Goal: Check status: Check status

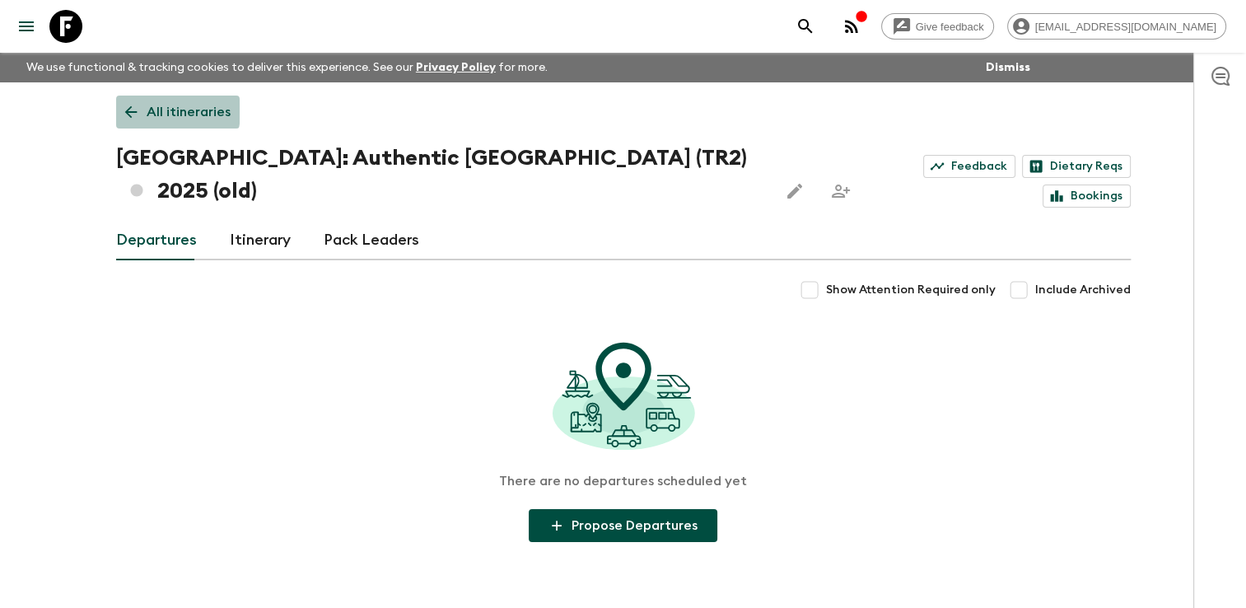
click at [139, 111] on link "All itineraries" at bounding box center [178, 112] width 124 height 33
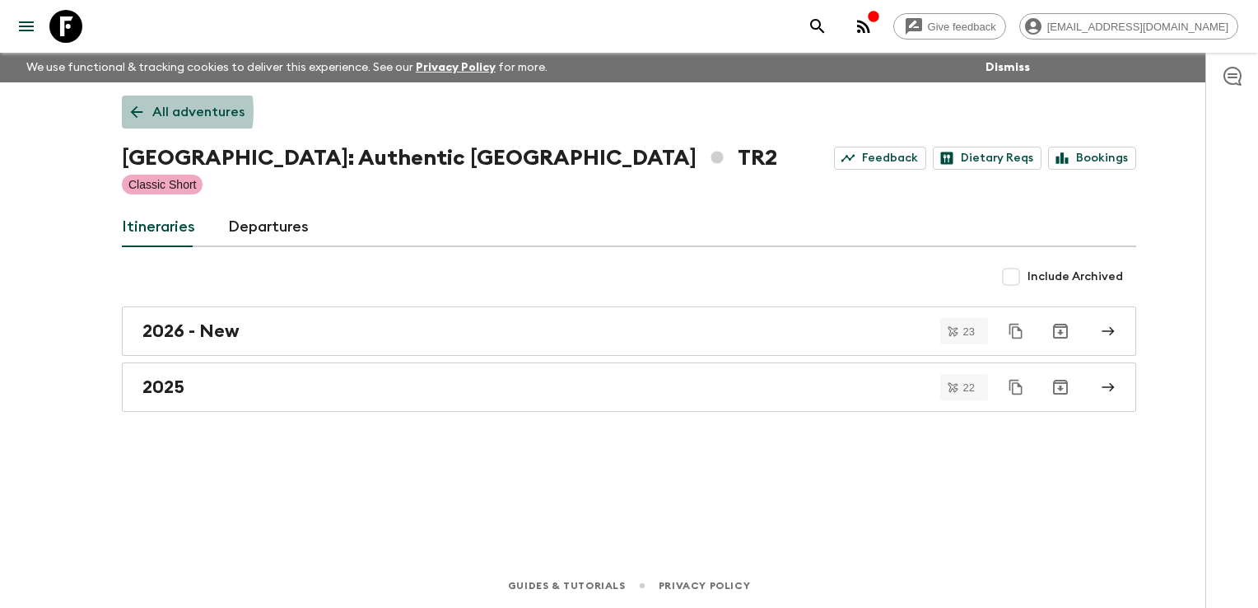
click at [139, 111] on icon at bounding box center [137, 112] width 12 height 12
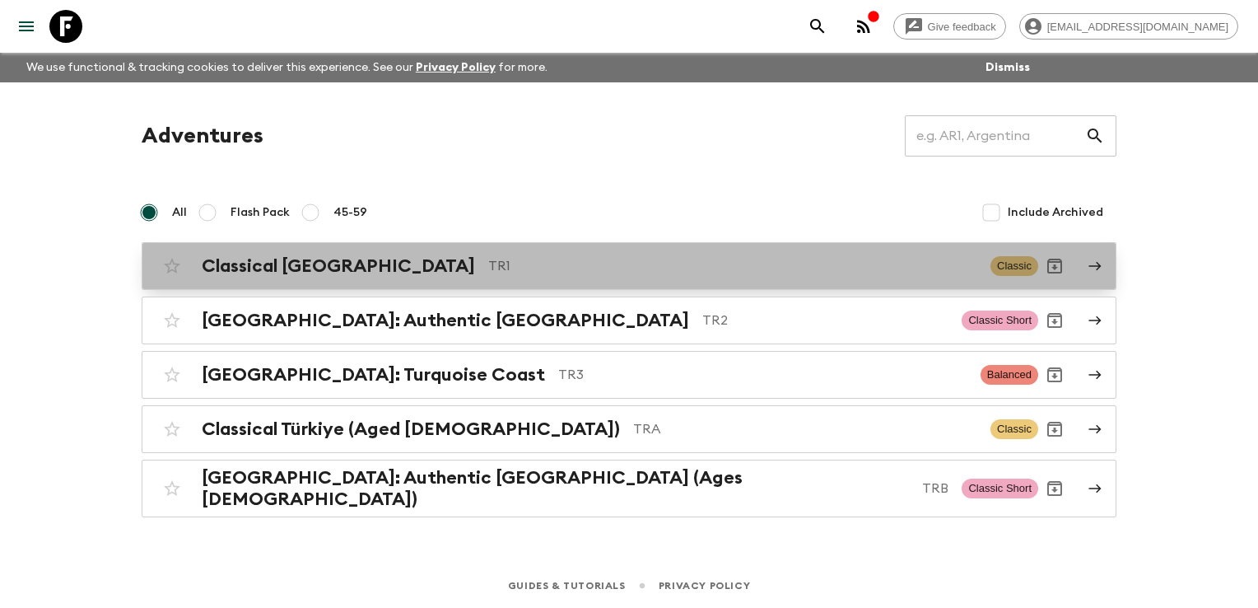
click at [250, 264] on h2 "Classical [GEOGRAPHIC_DATA]" at bounding box center [338, 265] width 273 height 21
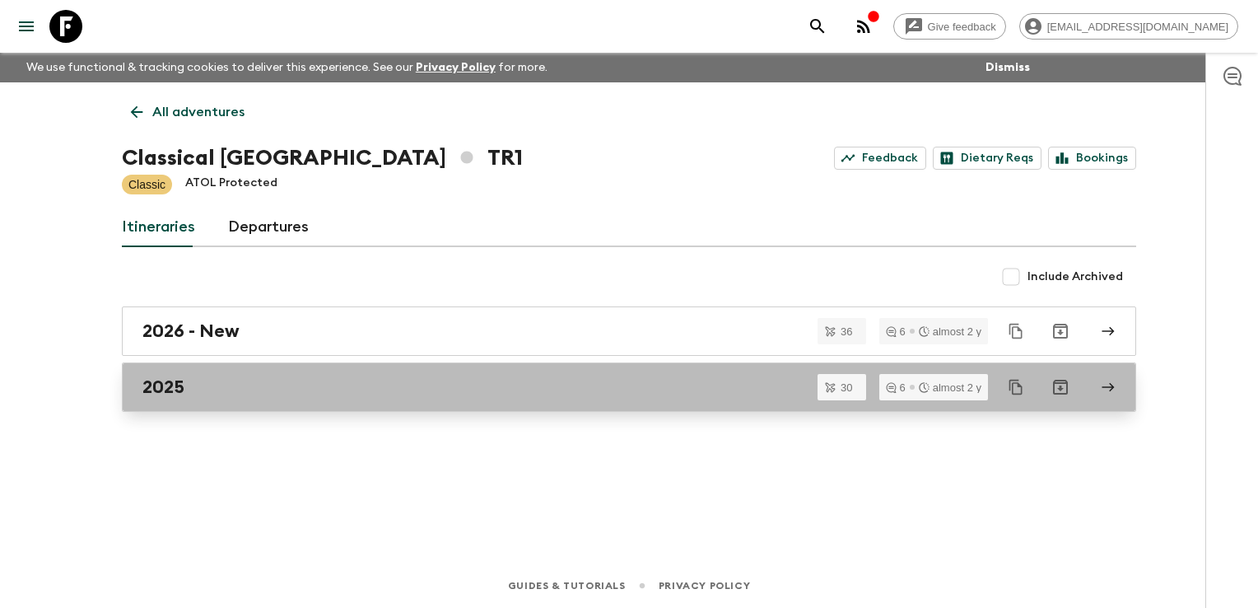
click at [213, 403] on link "2025" at bounding box center [629, 386] width 1014 height 49
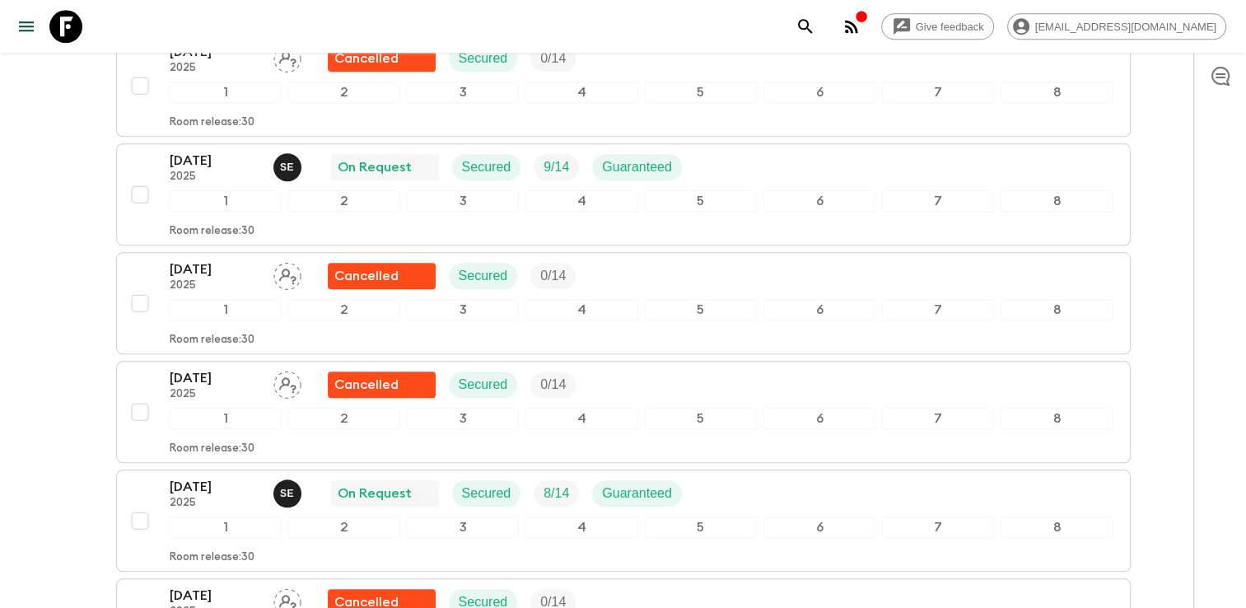
scroll to position [1729, 0]
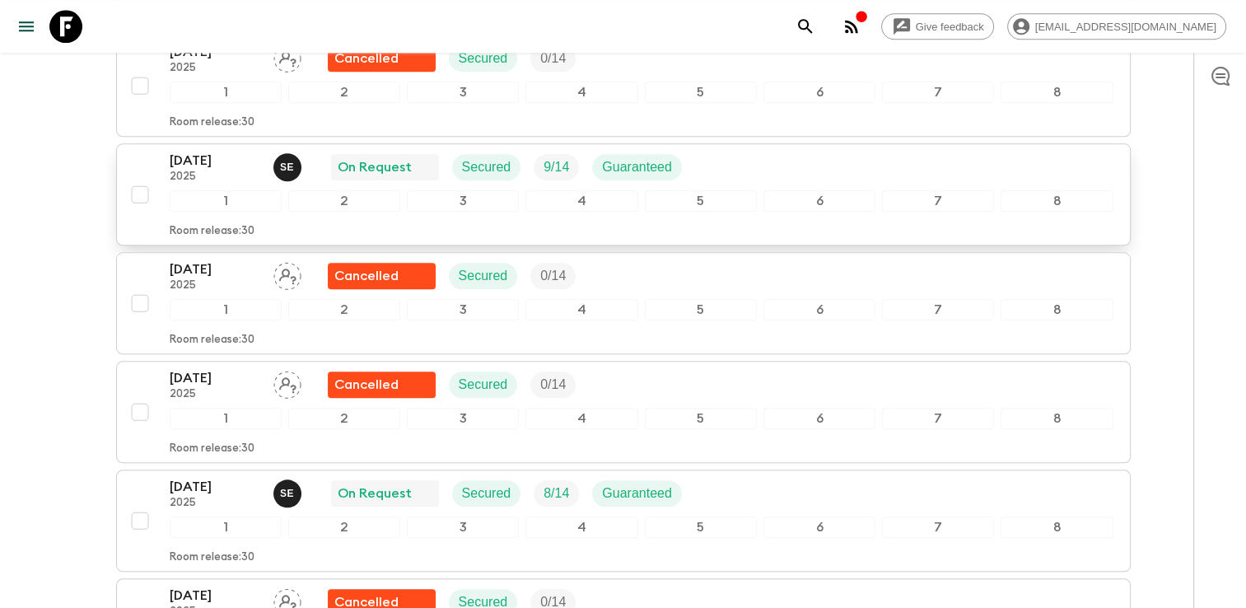
click at [738, 158] on div "[DATE] 2025 S E On Request Secured 9 / 14 Guaranteed" at bounding box center [642, 167] width 944 height 33
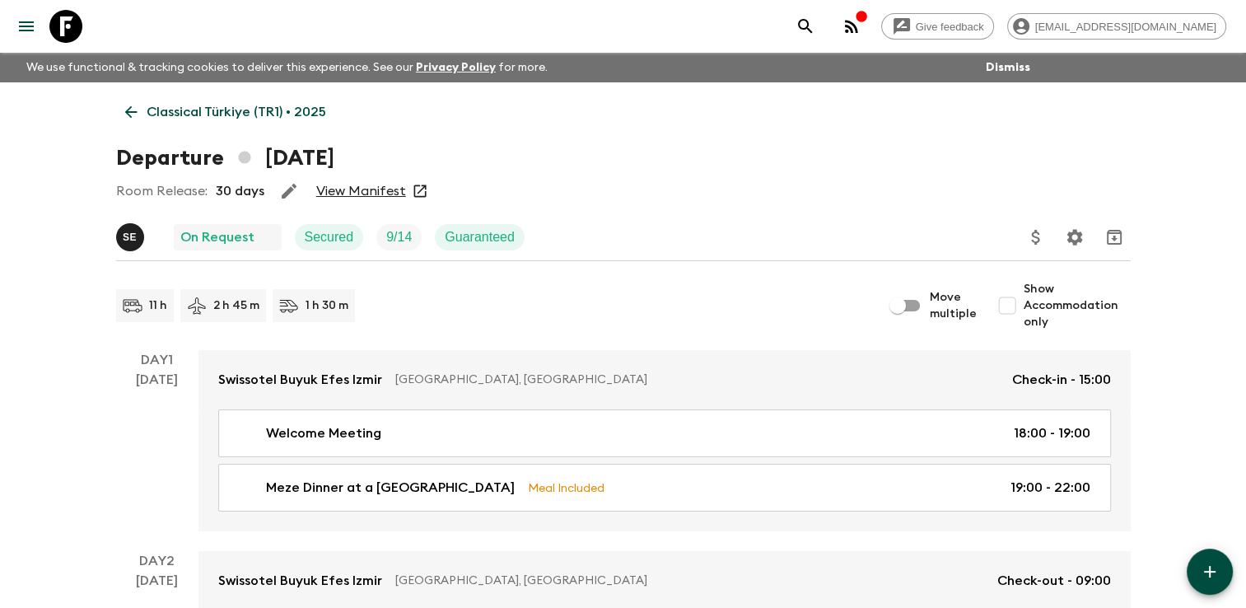
click at [375, 190] on link "View Manifest" at bounding box center [361, 191] width 90 height 16
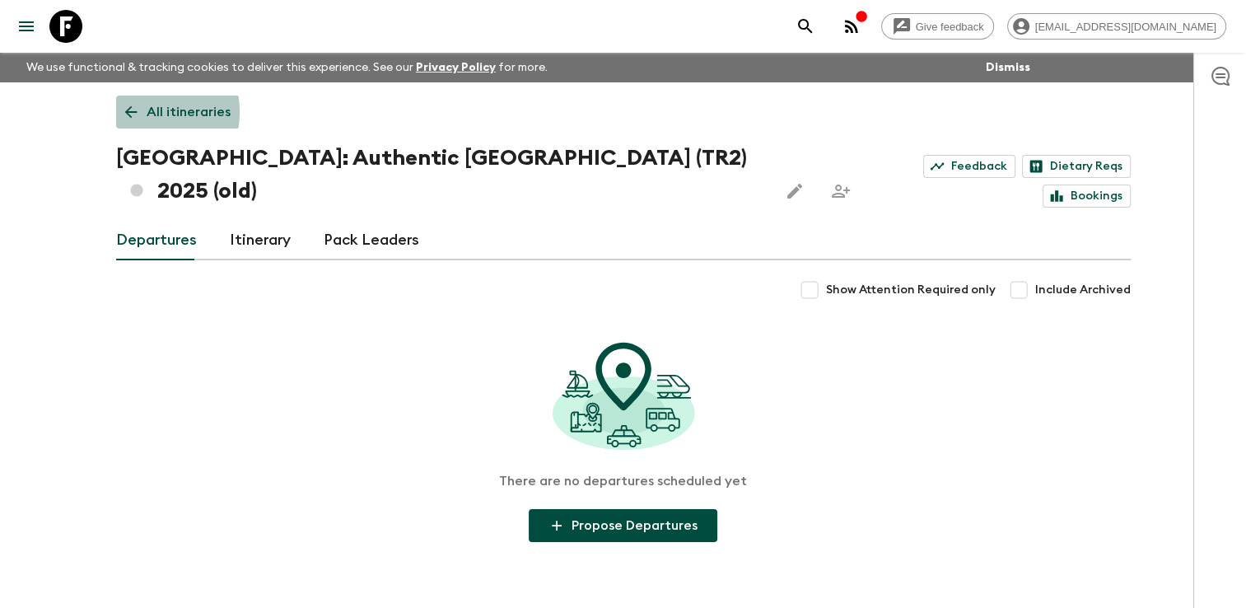
click at [126, 112] on icon at bounding box center [130, 112] width 12 height 12
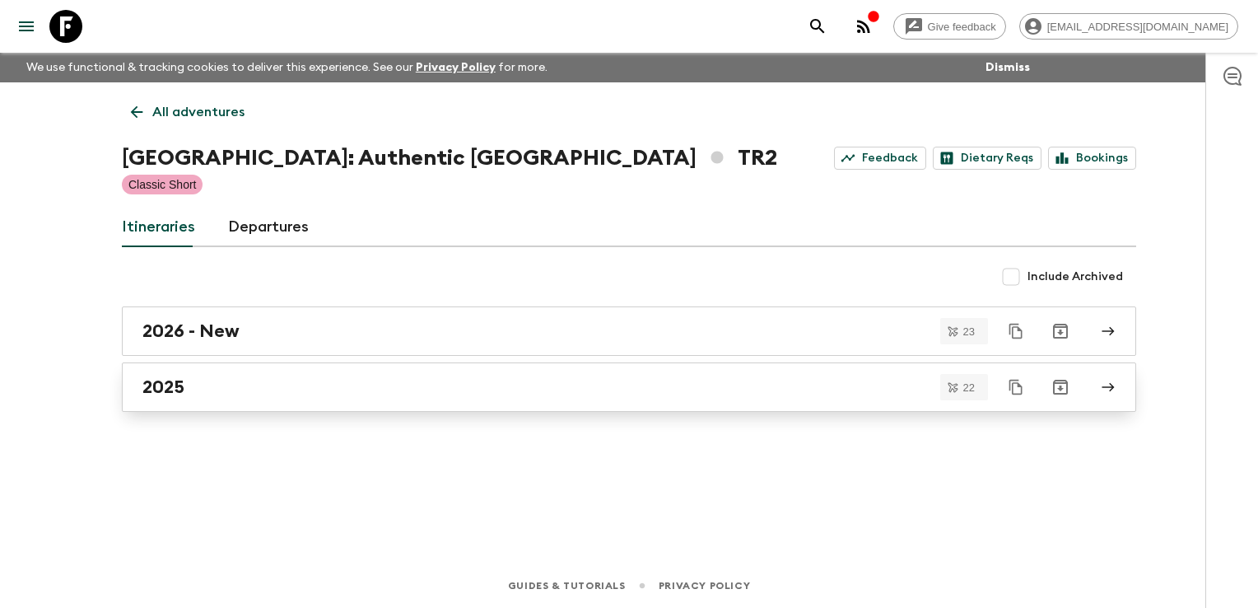
click at [195, 390] on div "2025" at bounding box center [613, 386] width 942 height 21
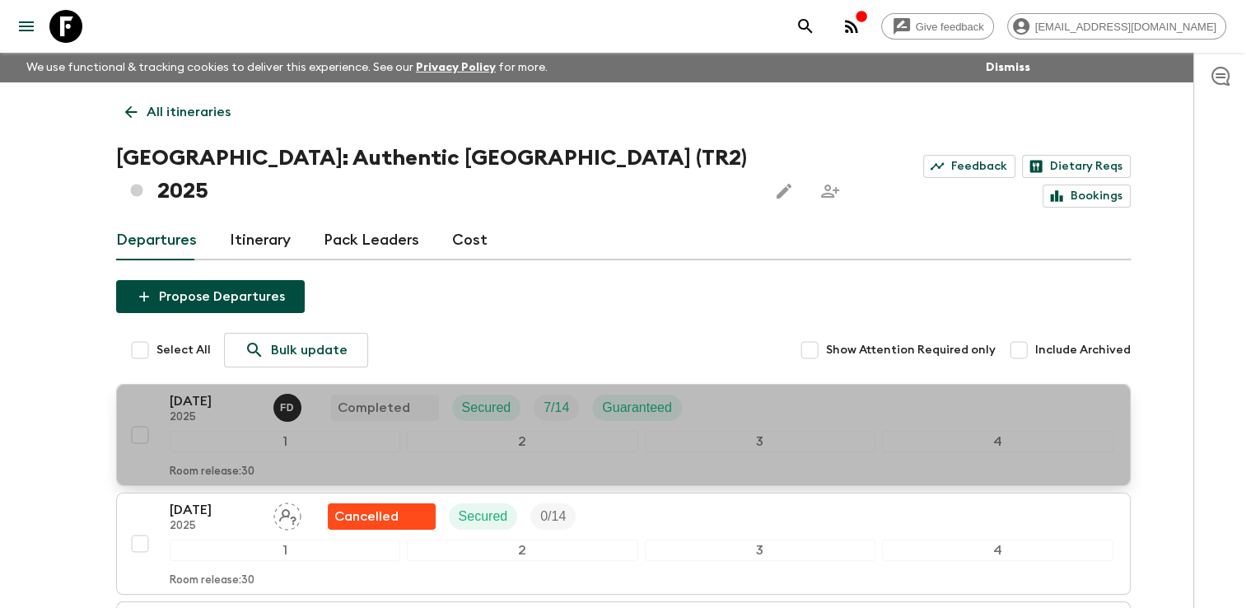
click at [810, 431] on div "3" at bounding box center [760, 441] width 231 height 21
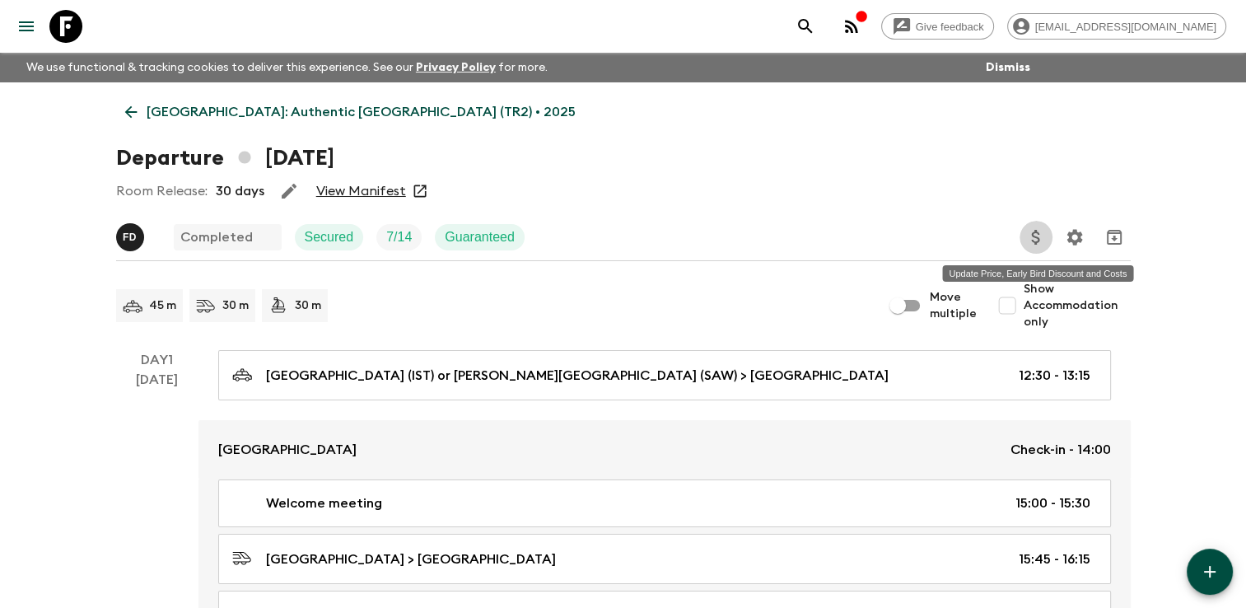
click at [1036, 242] on icon "Update Price, Early Bird Discount and Costs" at bounding box center [1035, 237] width 8 height 15
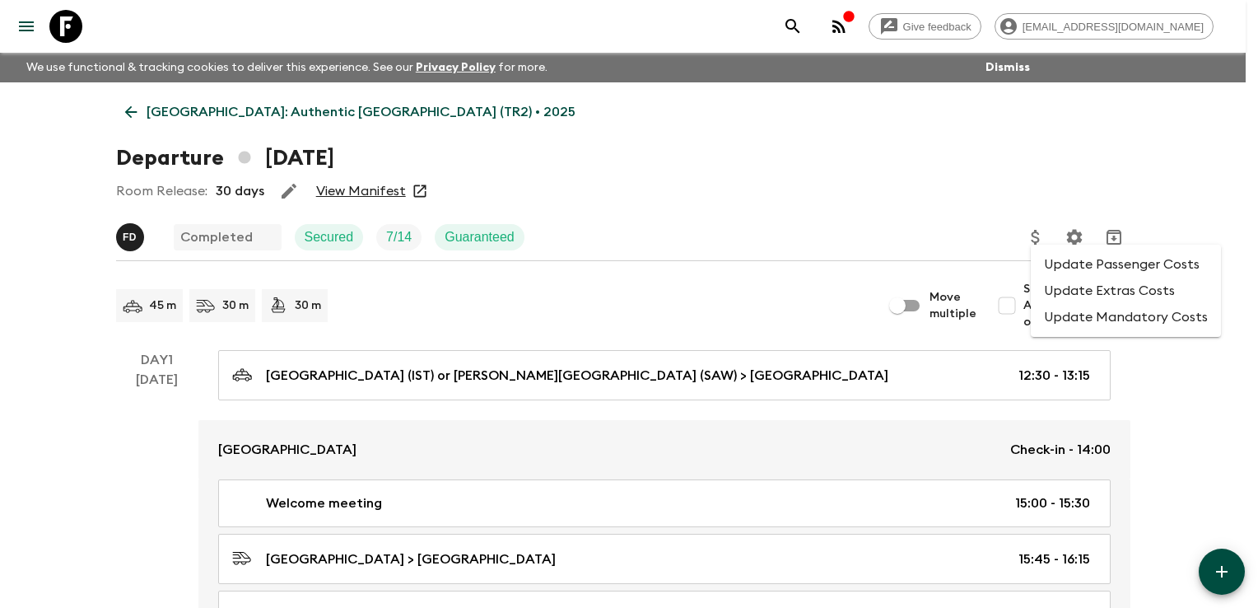
click at [1065, 298] on li "Update Extras Costs" at bounding box center [1126, 290] width 190 height 26
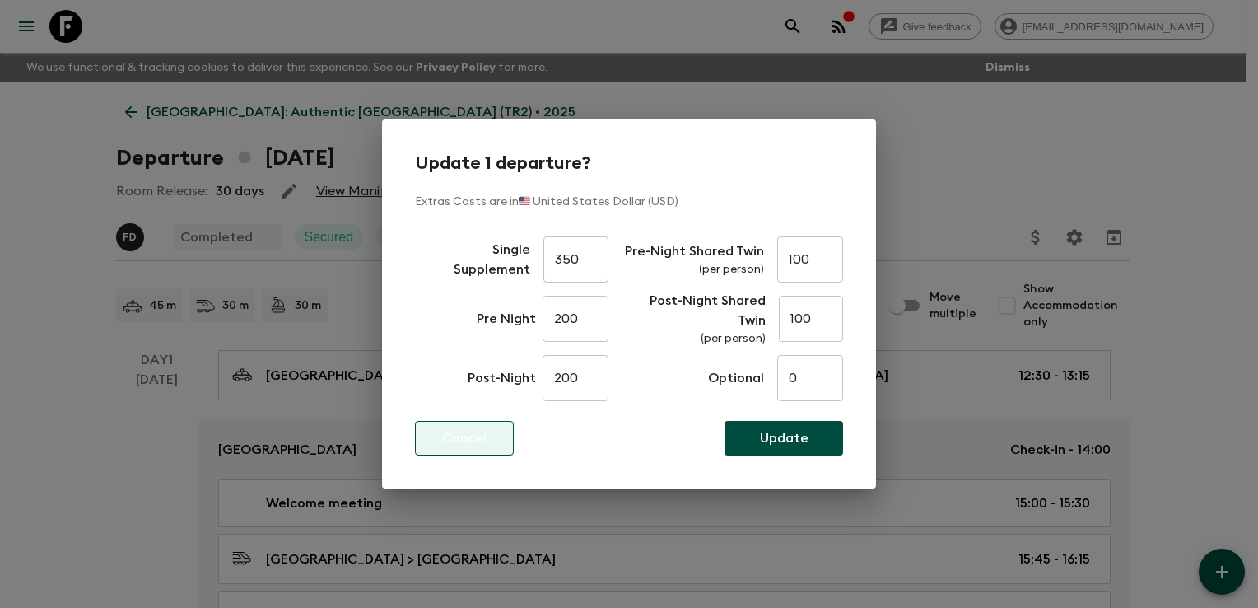
click at [477, 433] on p "Cancel" at bounding box center [464, 438] width 44 height 20
